Goal: Information Seeking & Learning: Learn about a topic

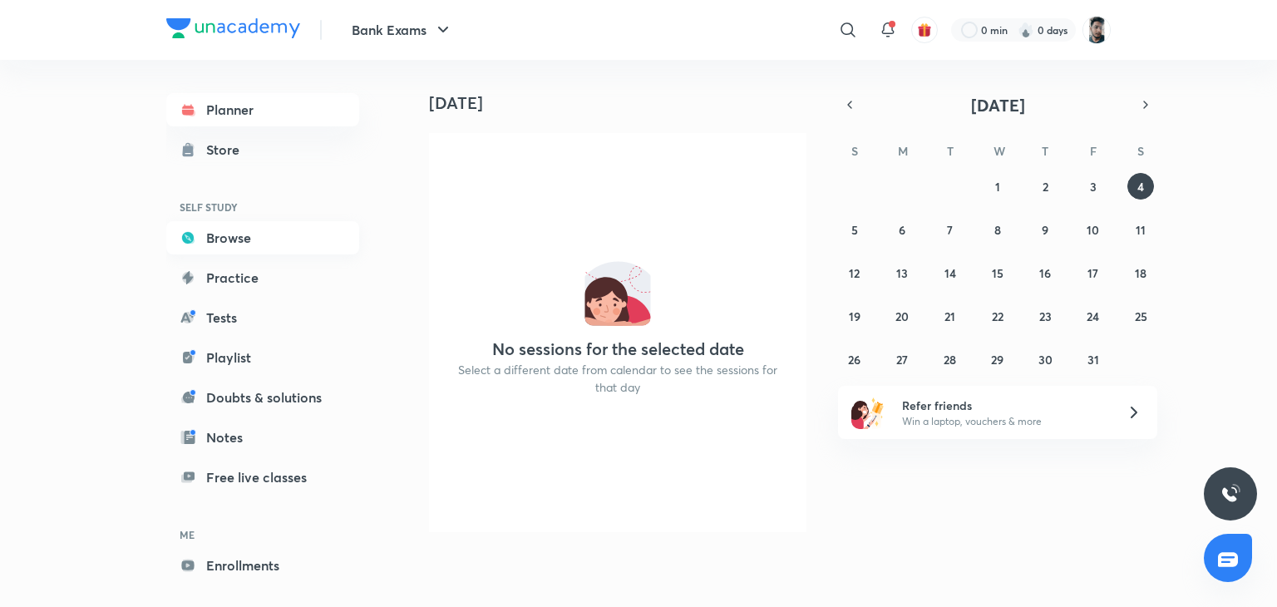
click at [254, 235] on link "Browse" at bounding box center [262, 237] width 193 height 33
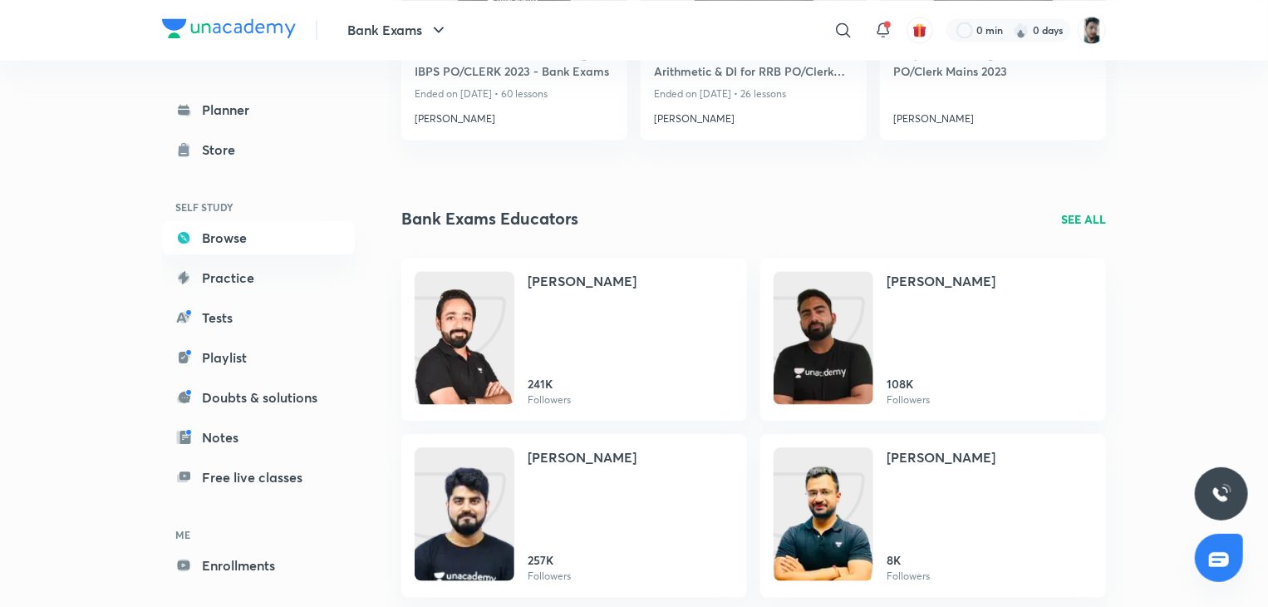
scroll to position [1666, 0]
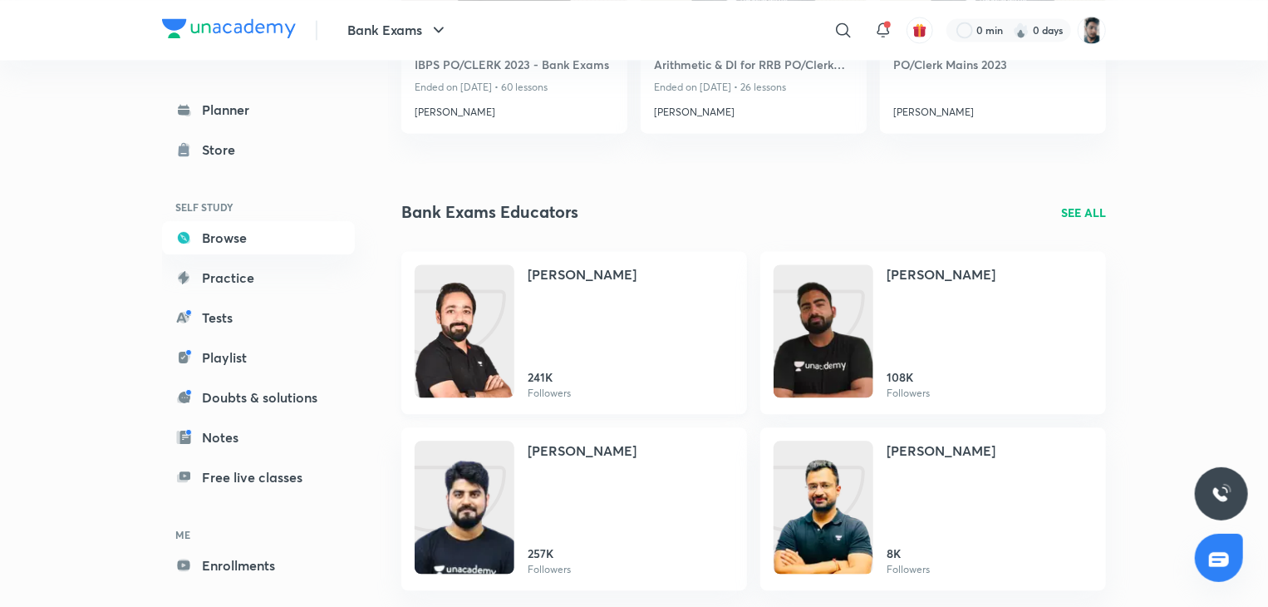
click at [442, 308] on img at bounding box center [465, 347] width 100 height 133
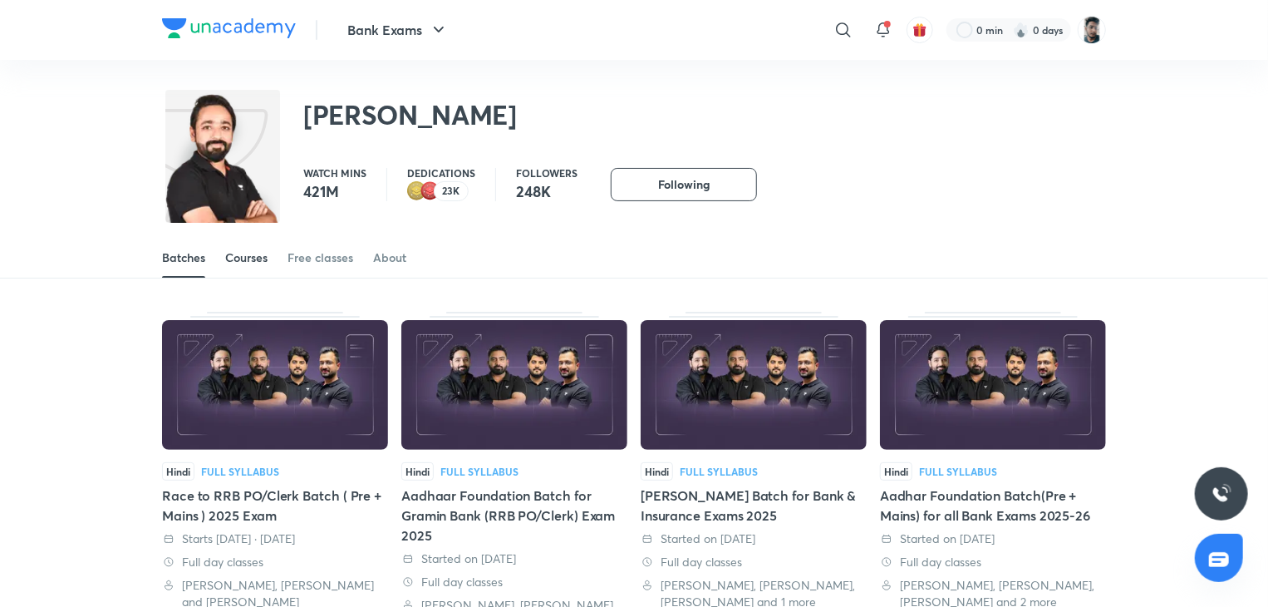
click at [260, 261] on div "Courses" at bounding box center [246, 257] width 42 height 17
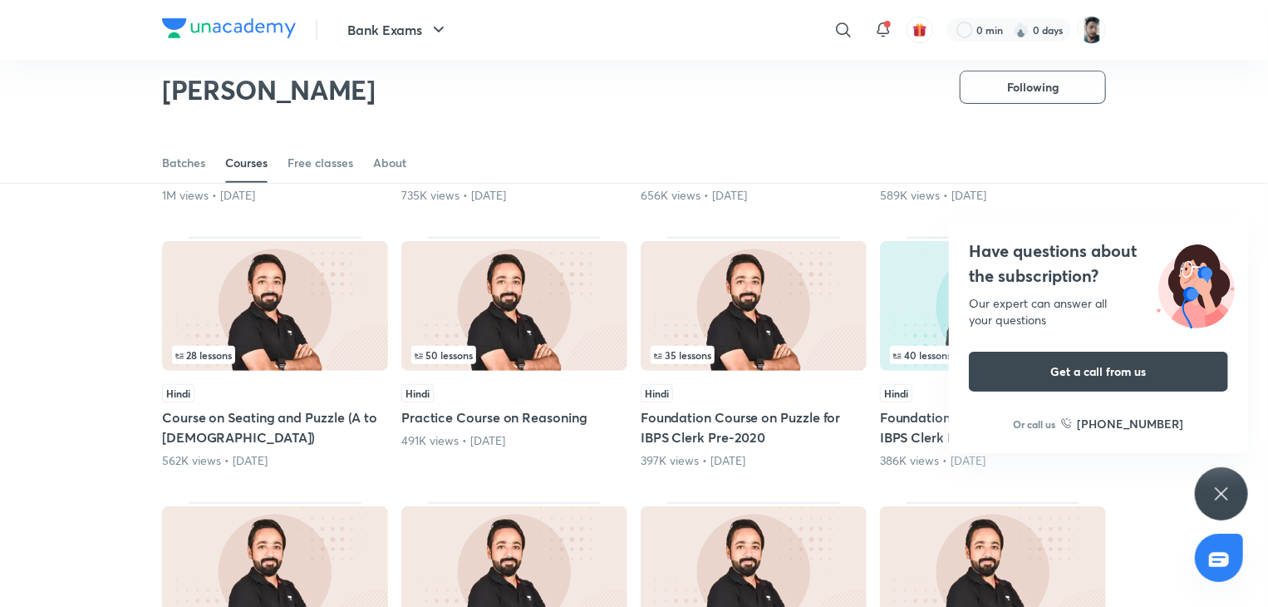
scroll to position [331, 0]
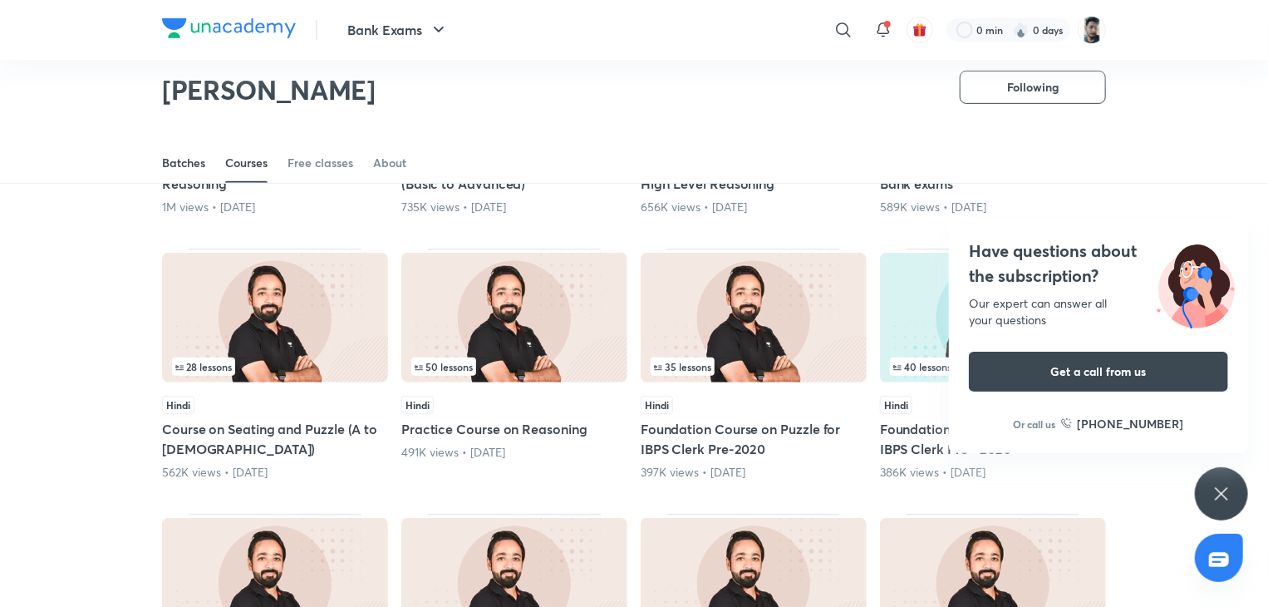
click at [181, 160] on div "Batches" at bounding box center [183, 163] width 43 height 17
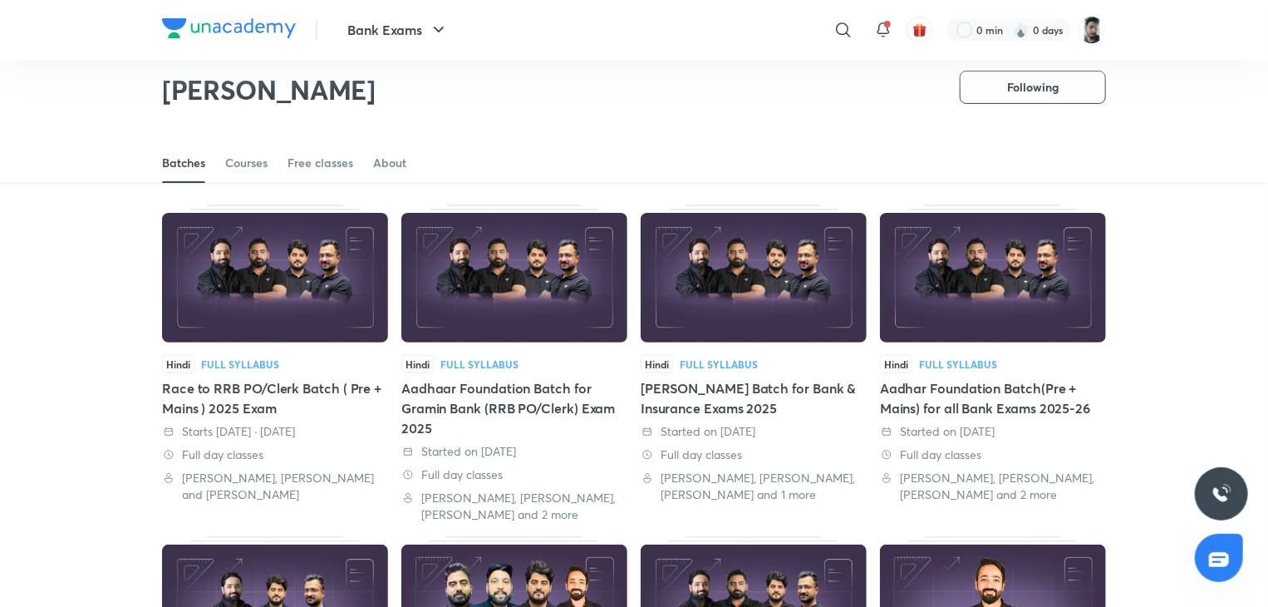
scroll to position [54, 0]
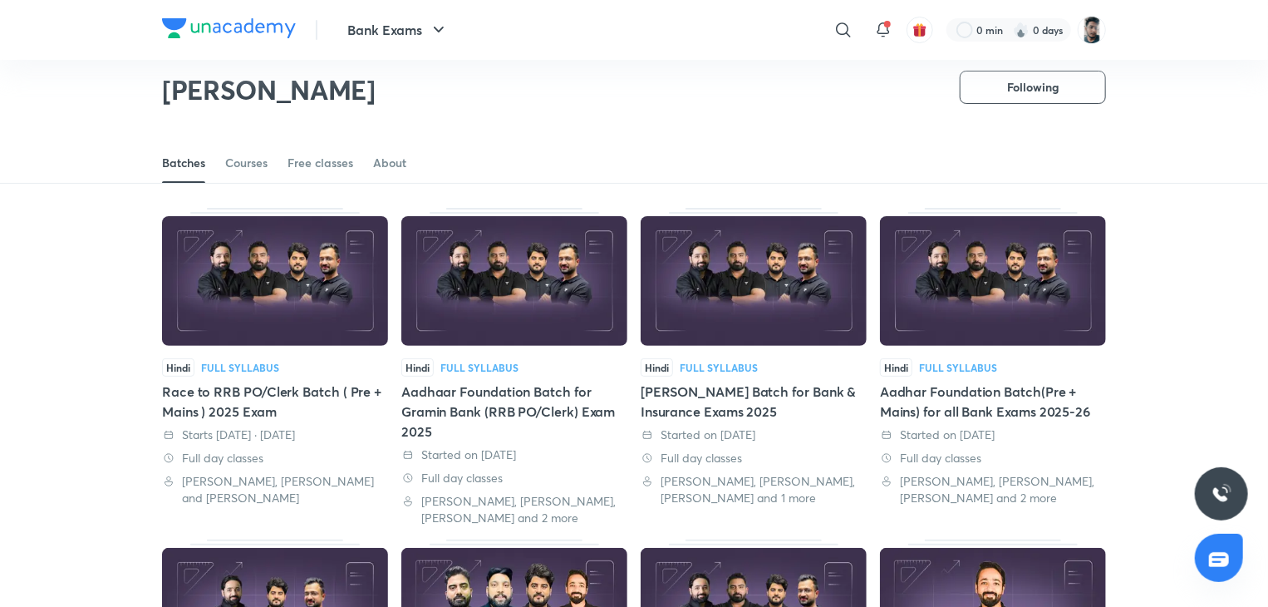
click at [240, 377] on div "Hindi Full Syllabus Race to RRB PO/Clerk Batch ( Pre + Mains ) 2025 Exam Starts…" at bounding box center [275, 432] width 226 height 148
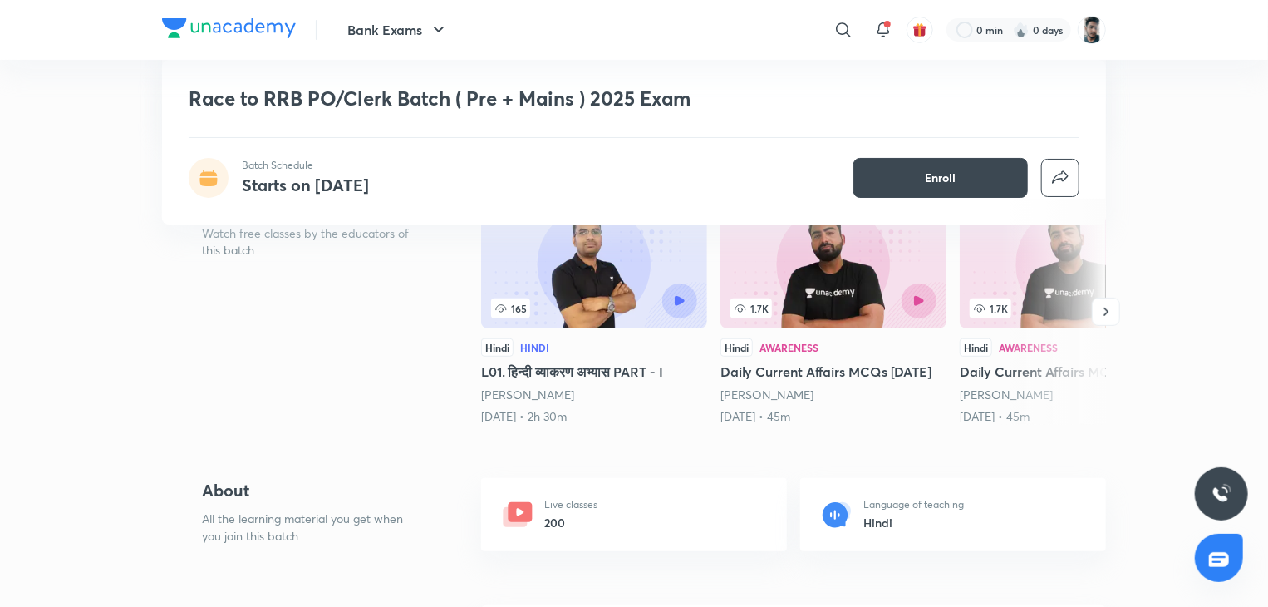
scroll to position [322, 0]
click at [1101, 319] on icon "button" at bounding box center [1106, 311] width 17 height 17
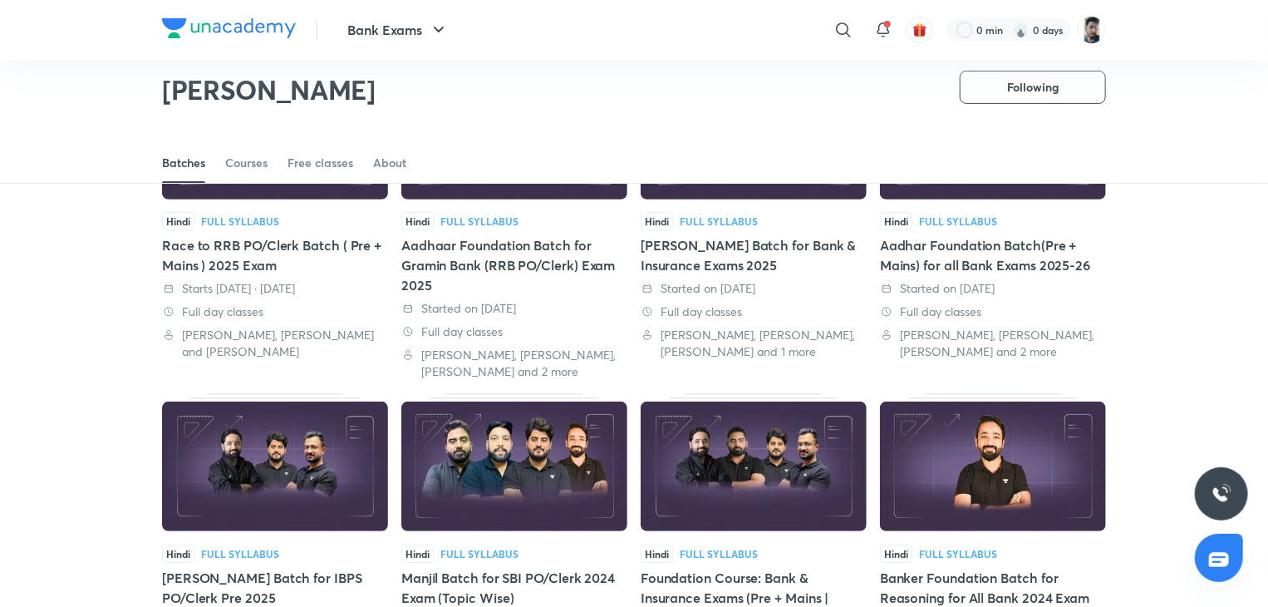
scroll to position [206, 0]
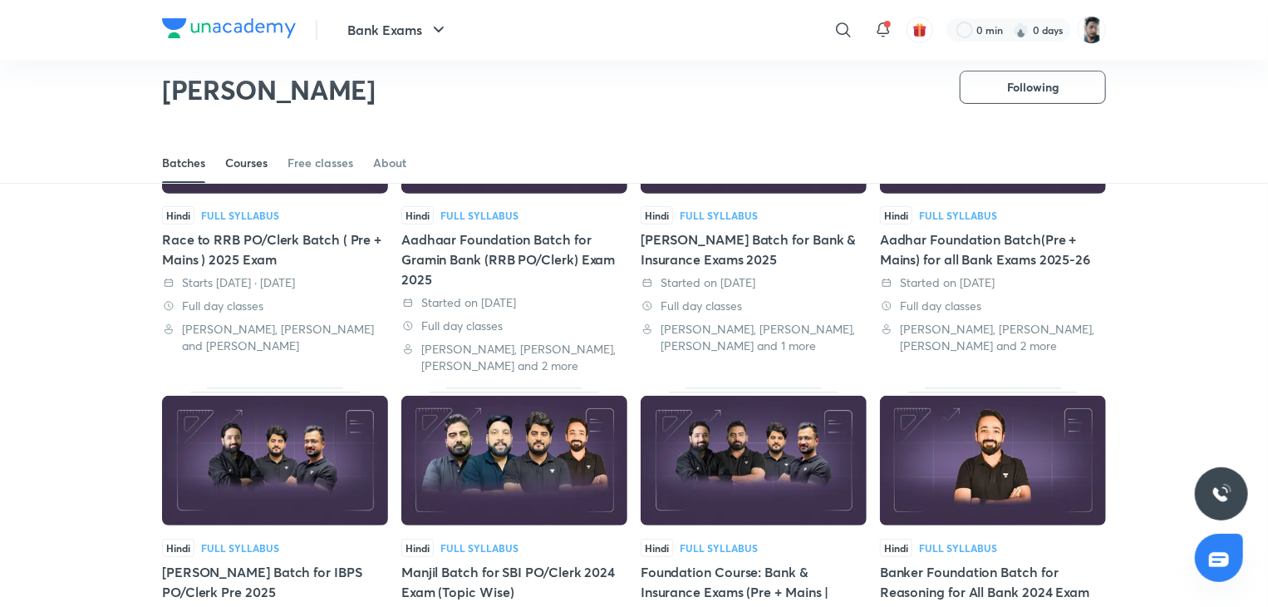
click at [253, 164] on div "Courses" at bounding box center [246, 163] width 42 height 17
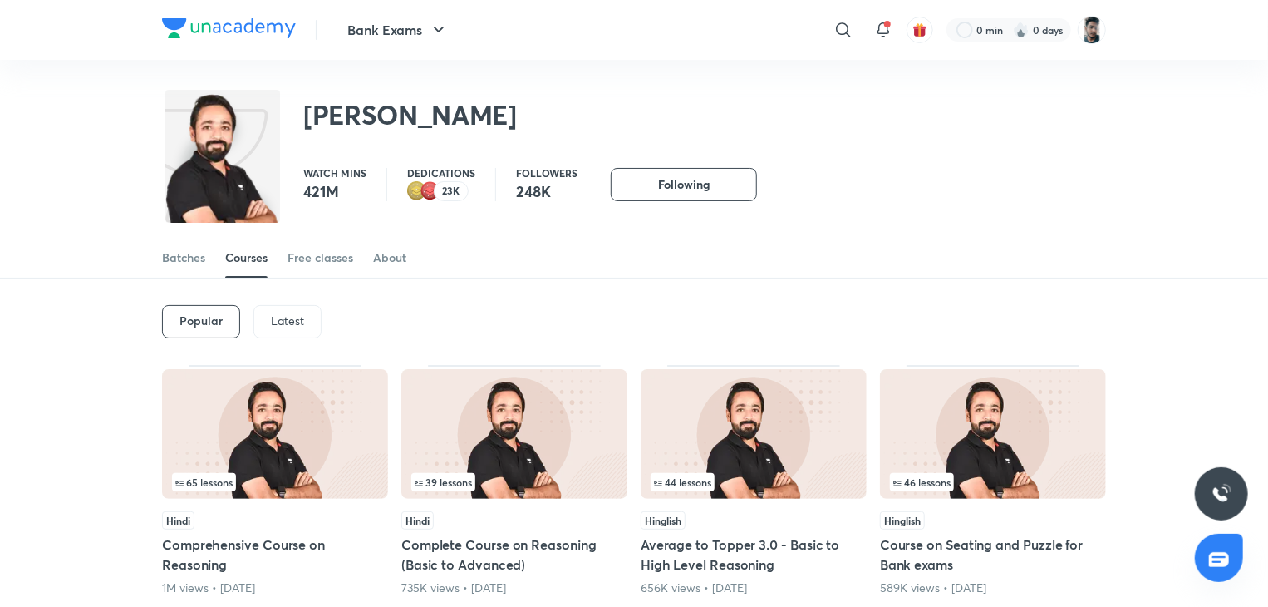
click at [278, 317] on p "Latest" at bounding box center [287, 320] width 33 height 13
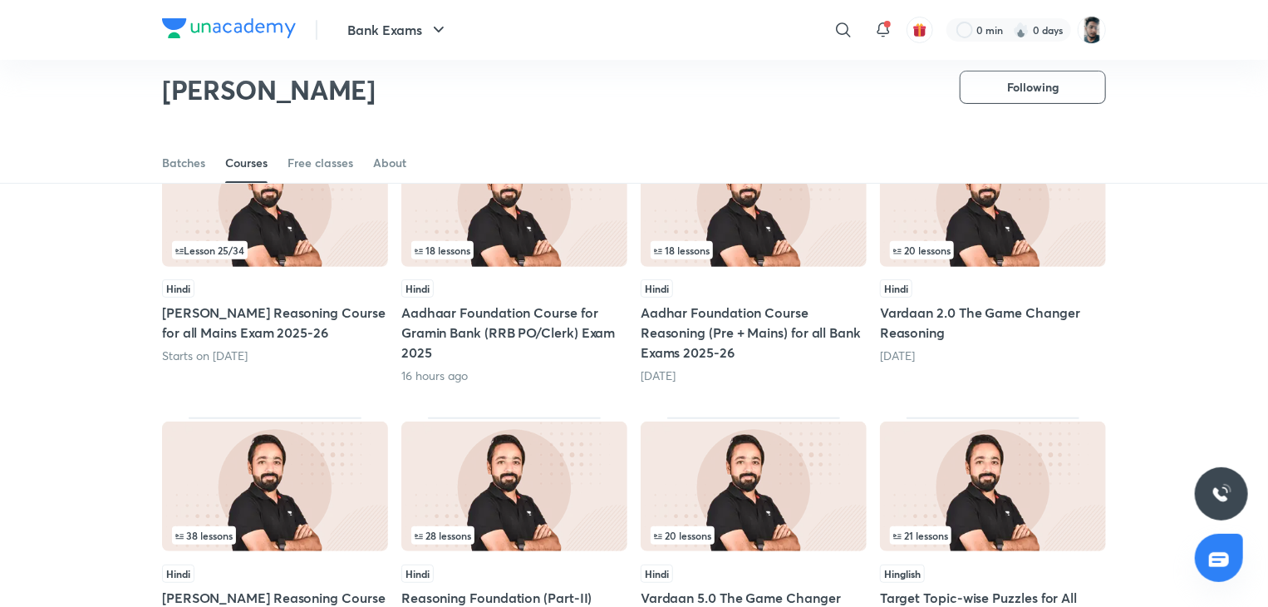
scroll to position [180, 0]
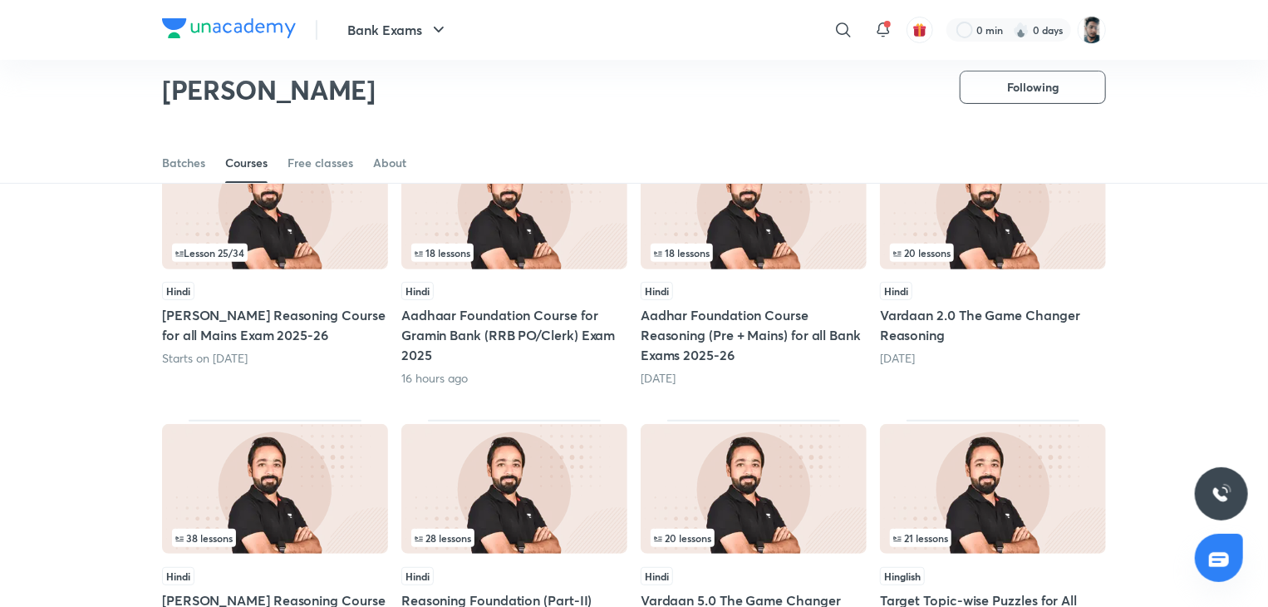
click at [278, 317] on h5 "[PERSON_NAME] Reasoning Course for all Mains Exam 2025-26" at bounding box center [275, 325] width 226 height 40
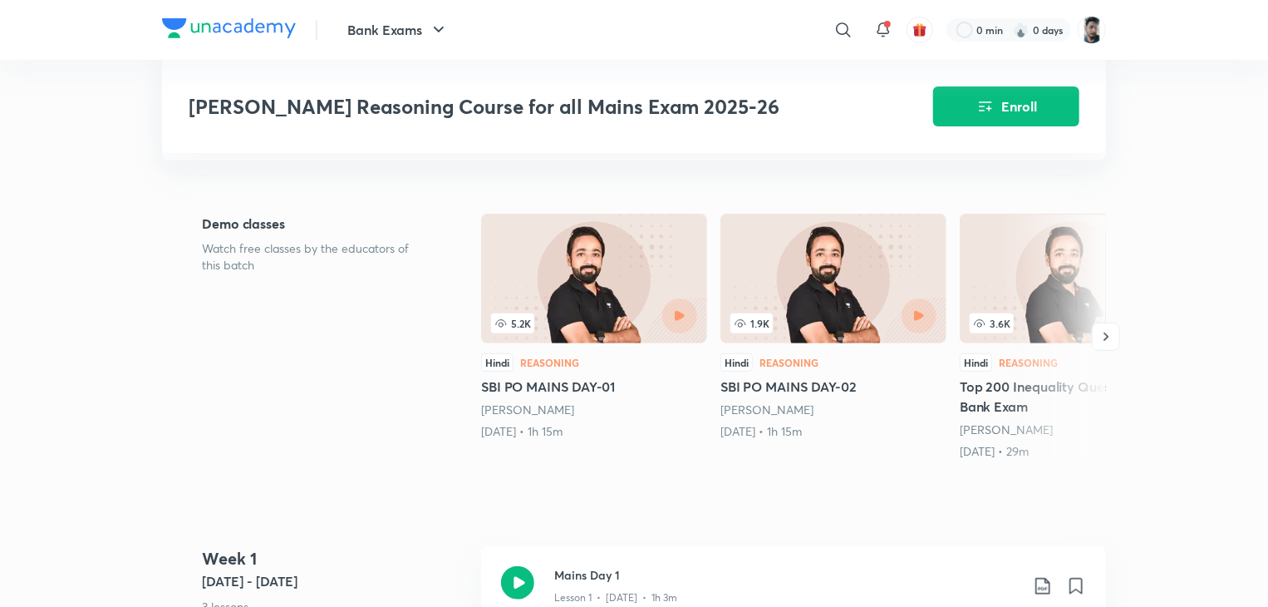
scroll to position [375, 0]
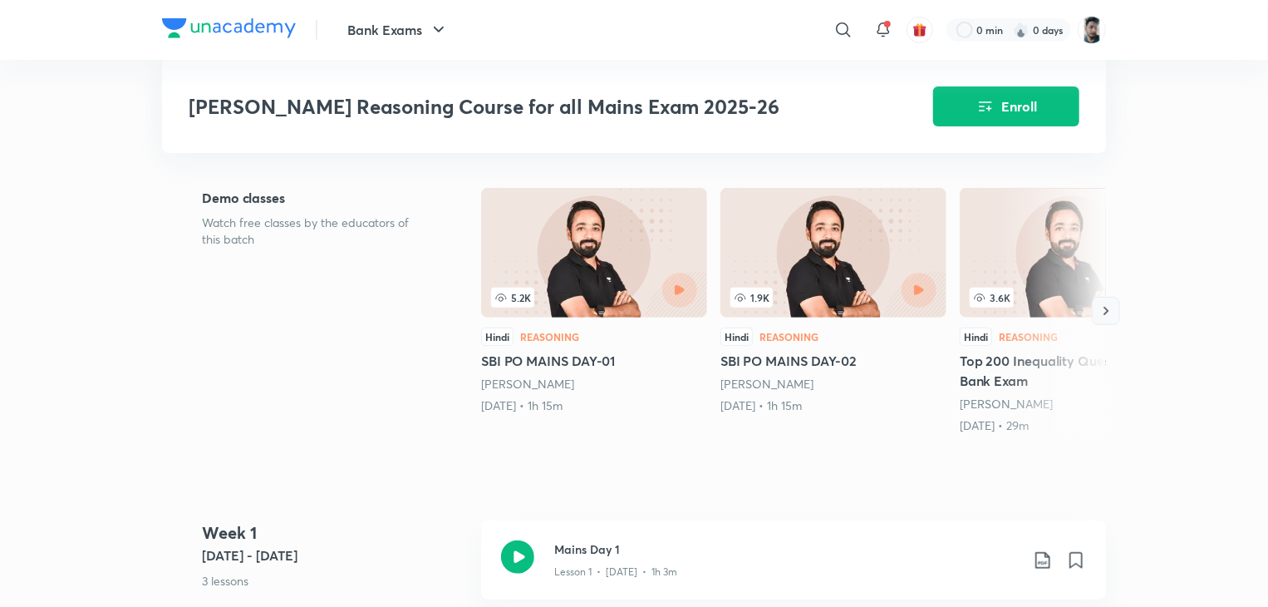
click at [1098, 319] on icon "button" at bounding box center [1106, 311] width 17 height 17
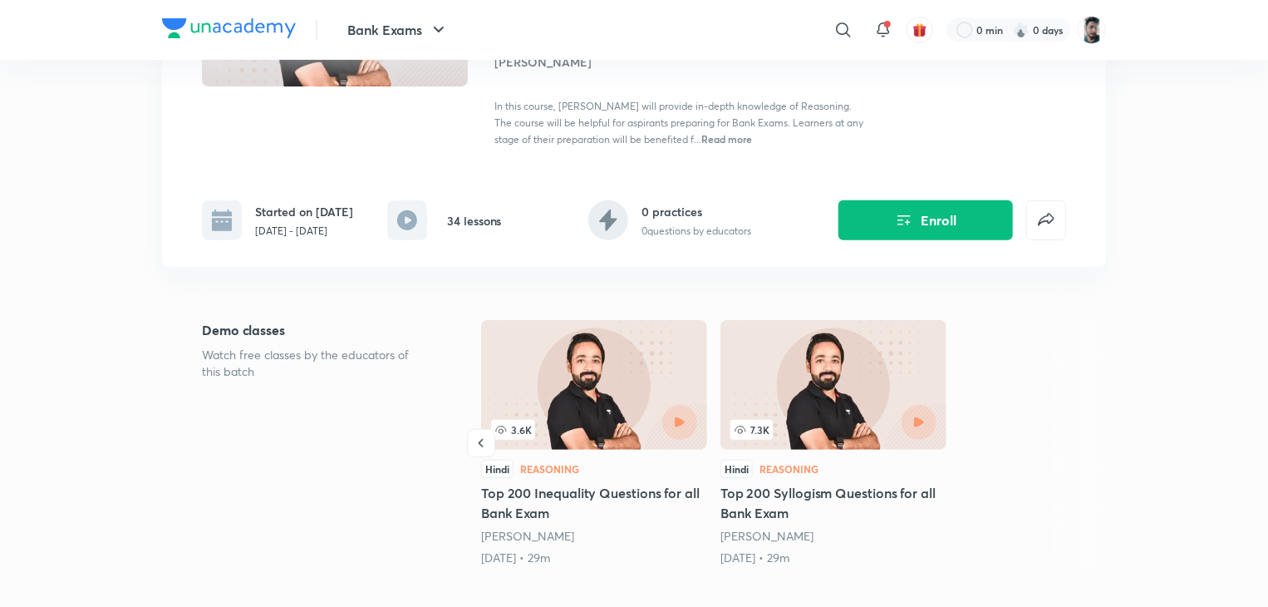
scroll to position [256, 0]
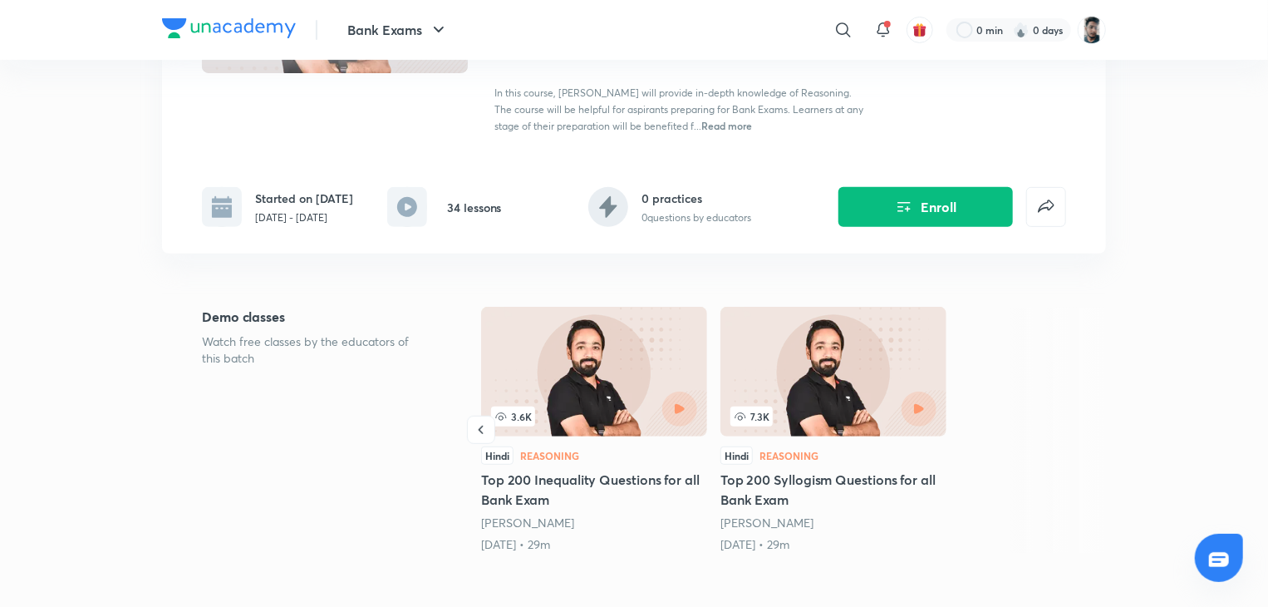
scroll to position [180, 0]
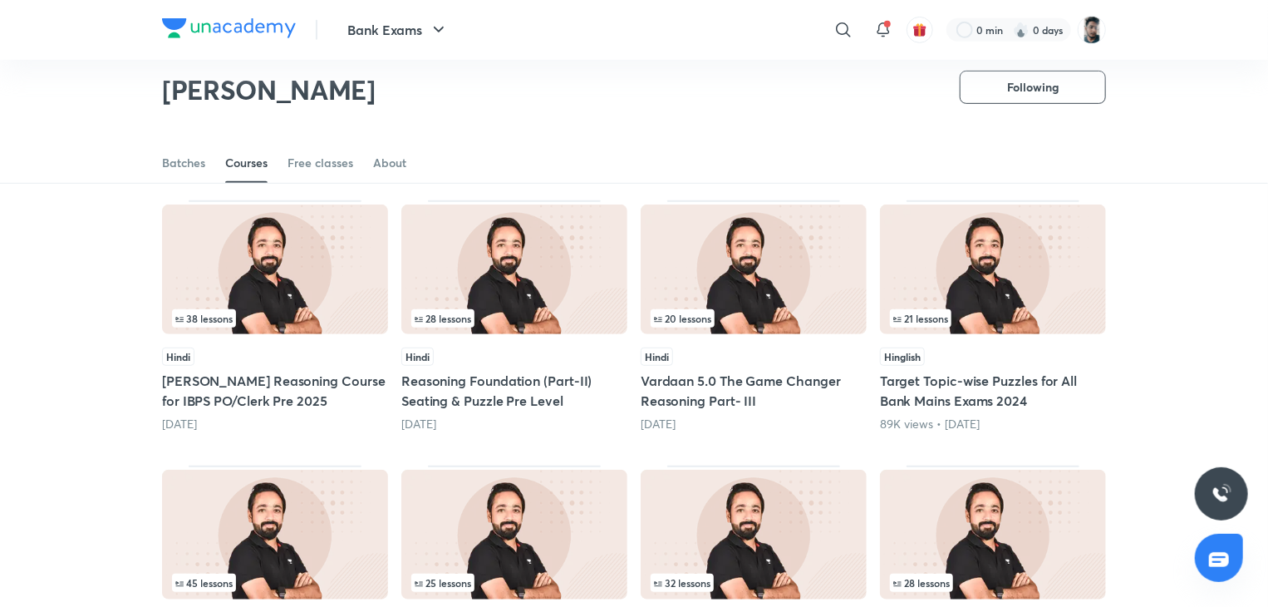
scroll to position [396, 0]
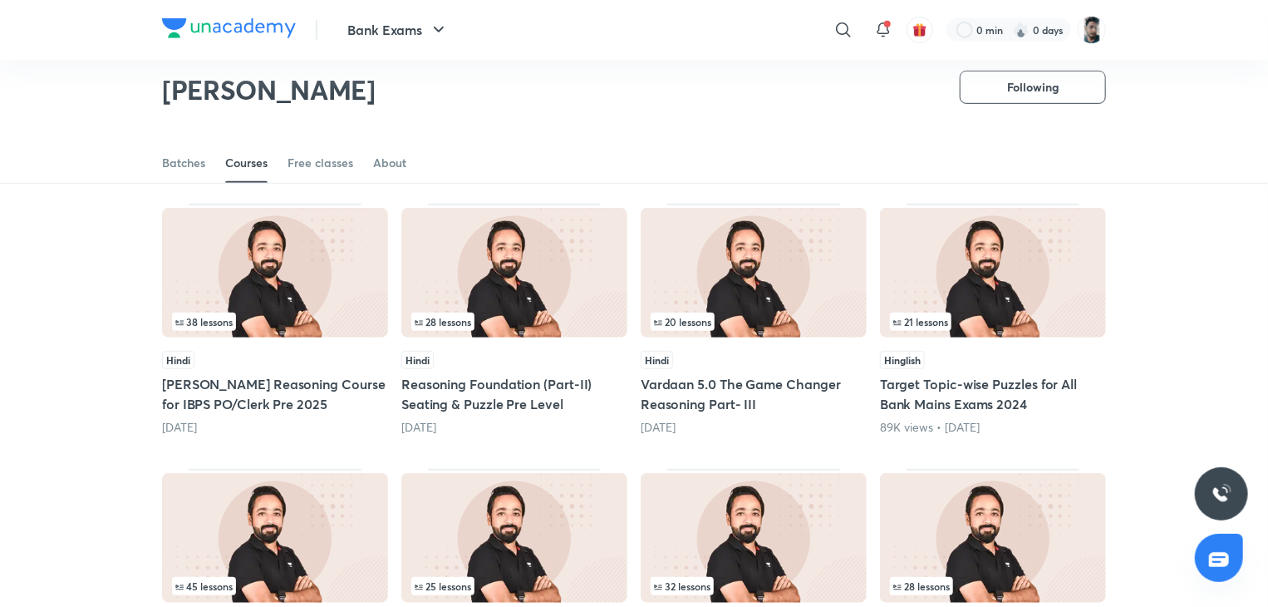
click at [259, 374] on h5 "[PERSON_NAME] Reasoning Course for IBPS PO/Clerk Pre 2025" at bounding box center [275, 394] width 226 height 40
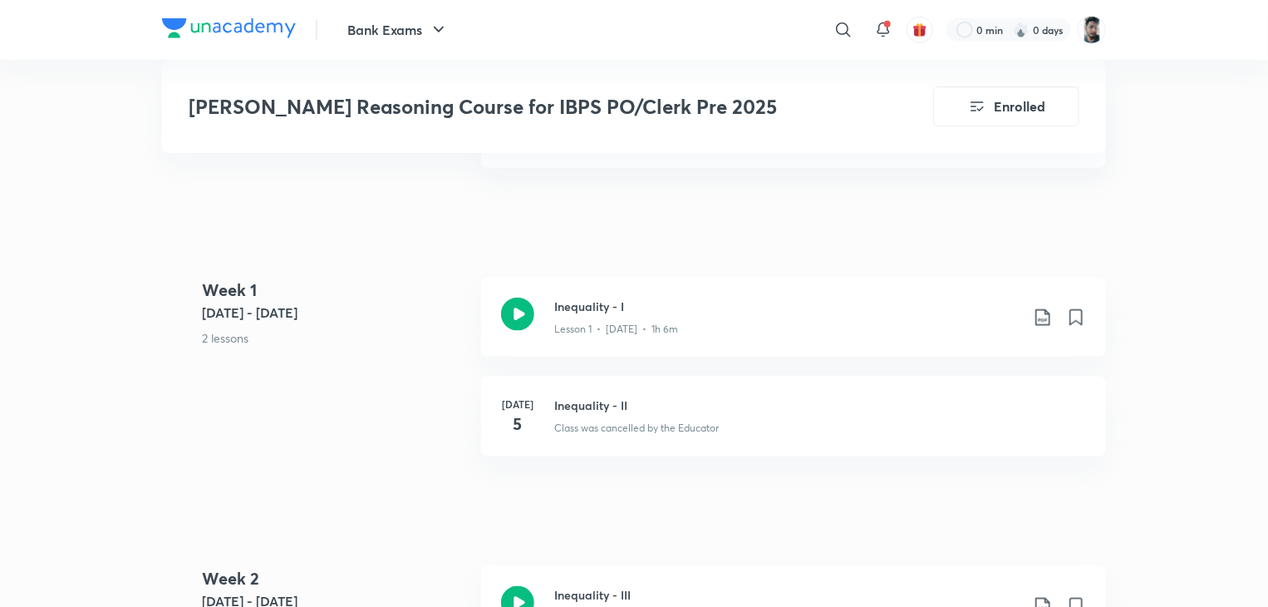
scroll to position [890, 0]
click at [519, 297] on icon at bounding box center [517, 313] width 33 height 33
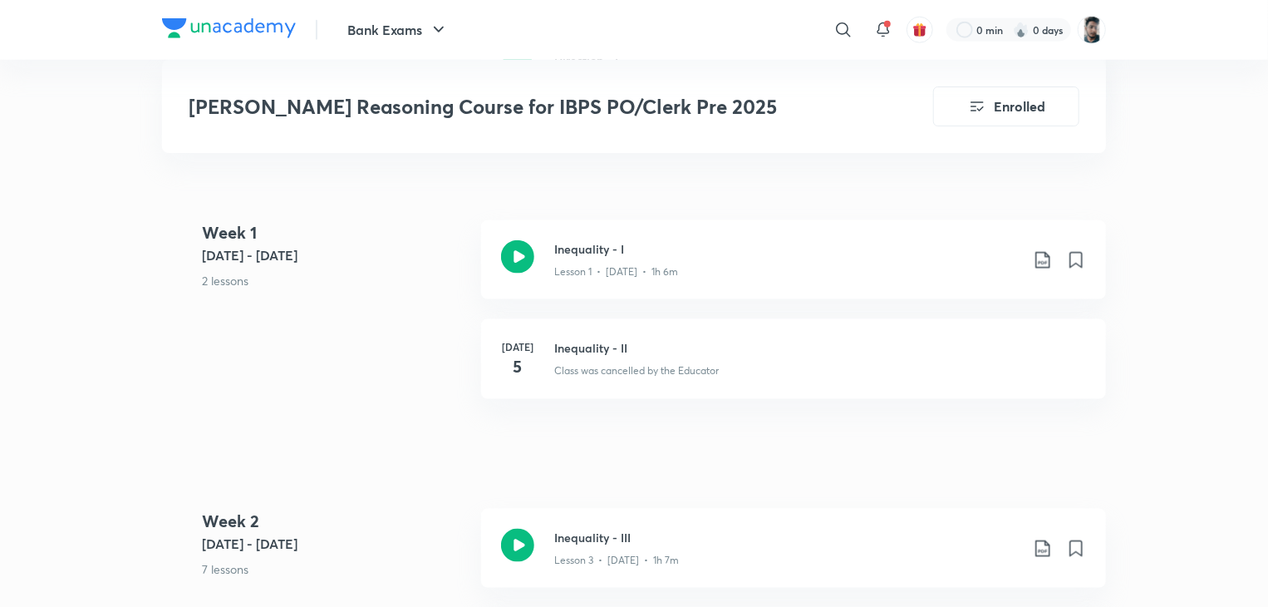
scroll to position [947, 0]
click at [516, 244] on icon at bounding box center [517, 255] width 33 height 33
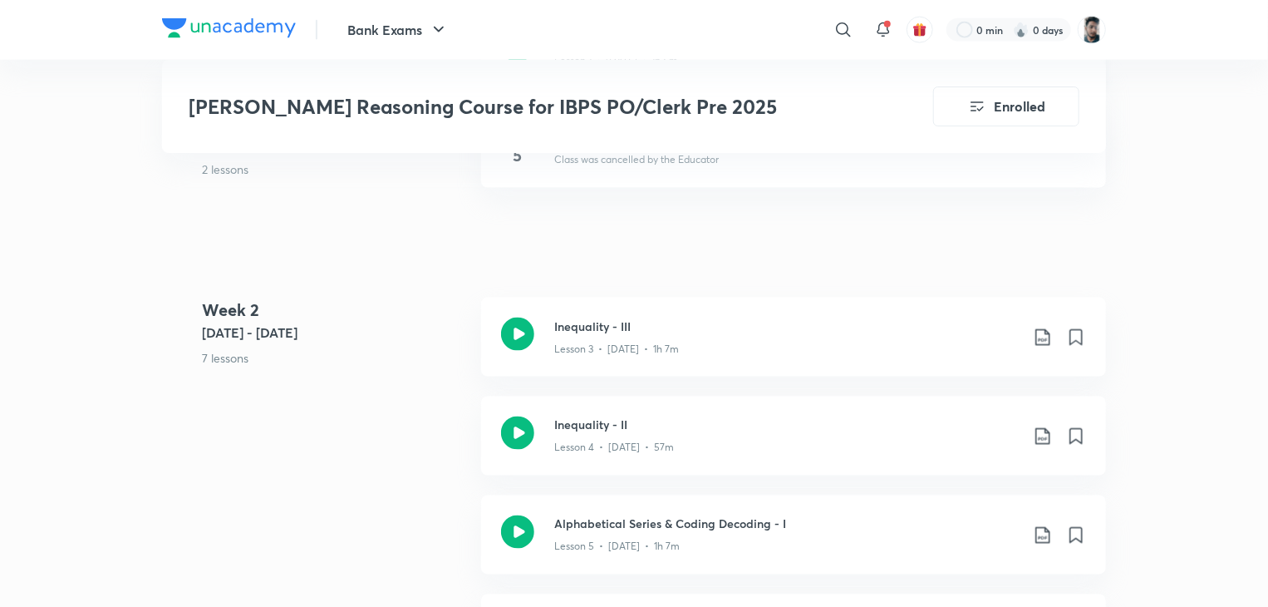
scroll to position [1159, 0]
click at [529, 317] on icon at bounding box center [517, 333] width 33 height 33
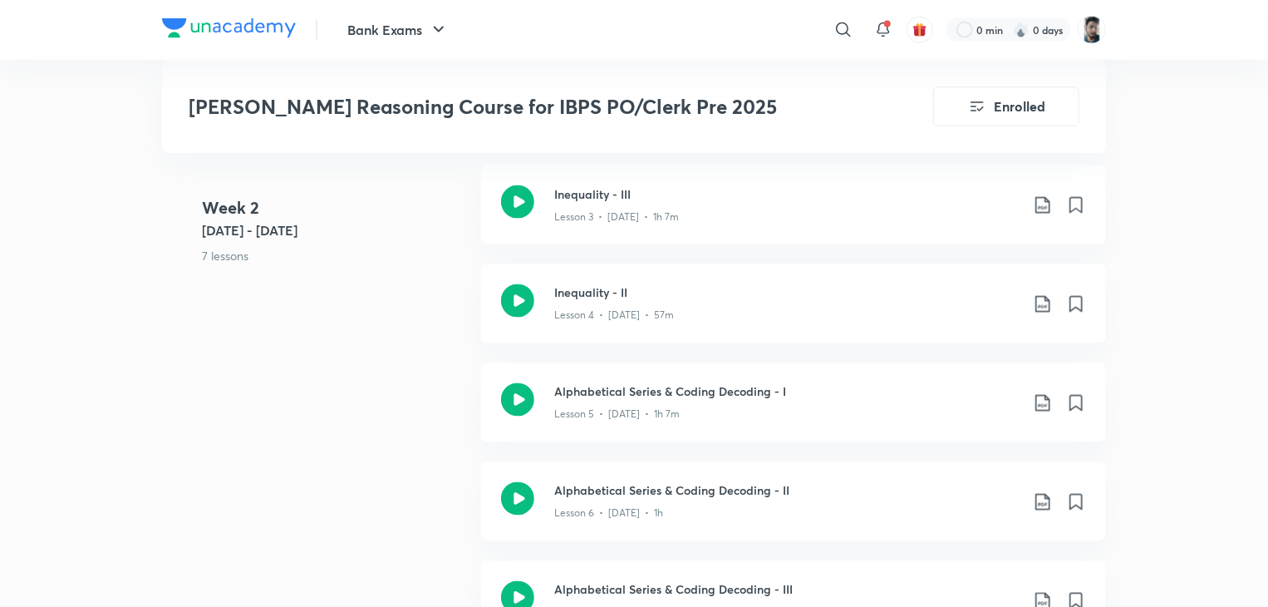
scroll to position [1292, 0]
click at [518, 283] on icon at bounding box center [517, 299] width 33 height 33
